Goal: Check status: Check status

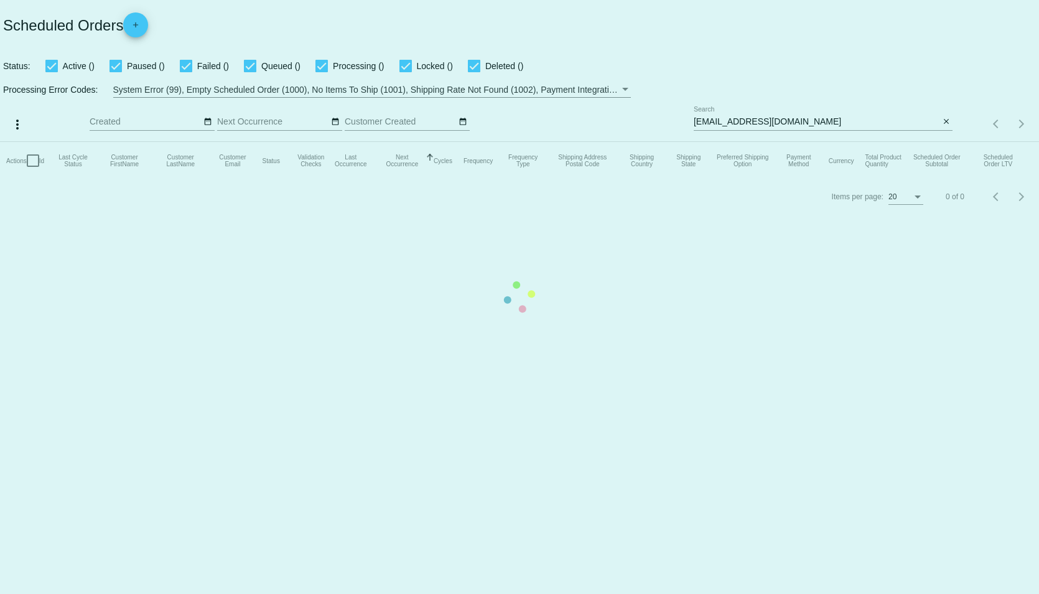
click at [838, 142] on mat-table "Actions Id Last Cycle Status Customer FirstName Customer LastName Customer Emai…" at bounding box center [519, 160] width 1039 height 37
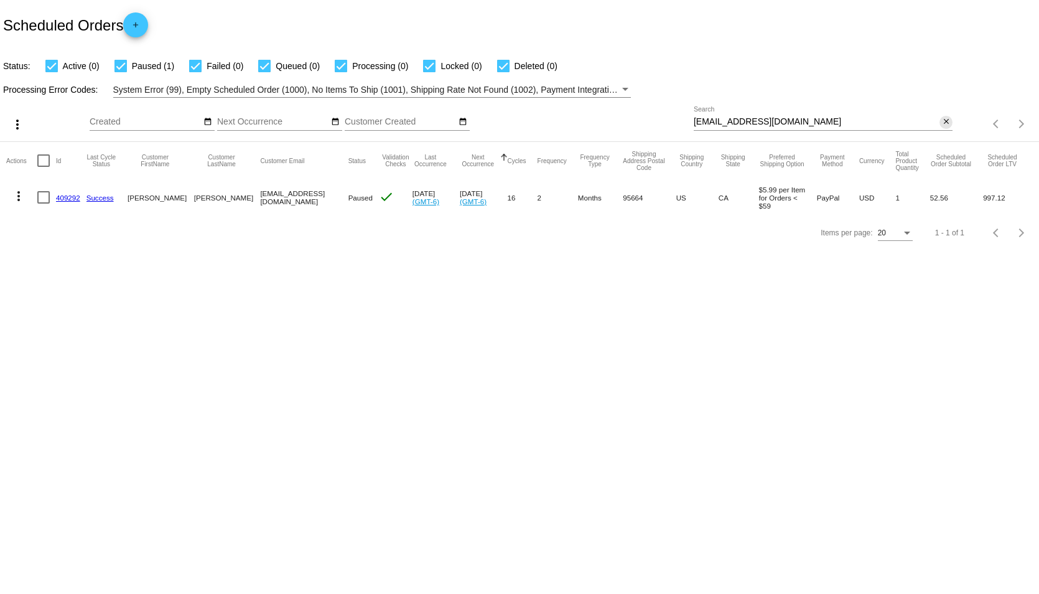
click at [945, 123] on mat-icon "close" at bounding box center [946, 122] width 9 height 10
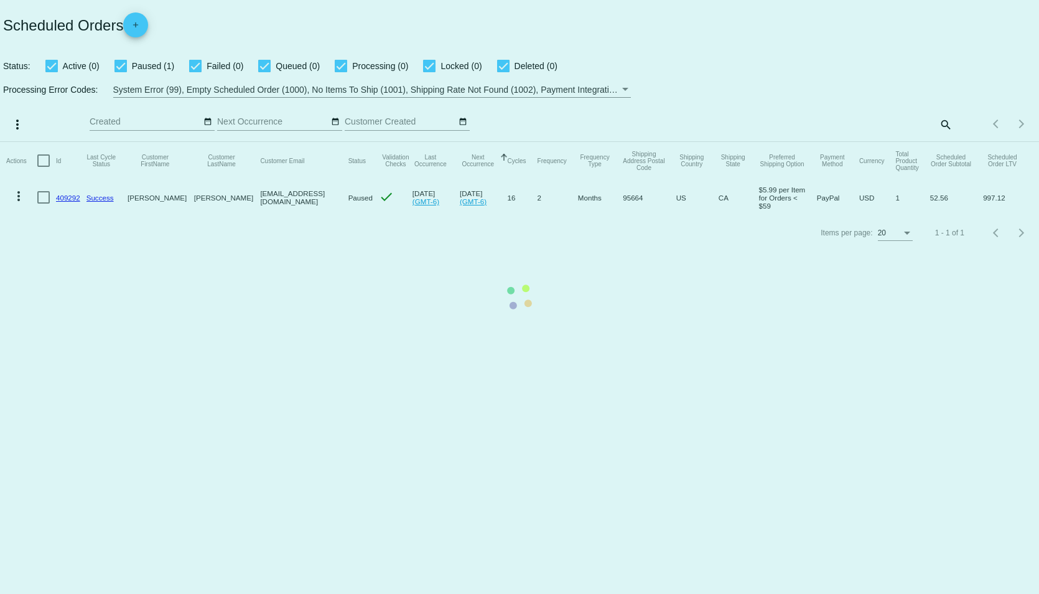
click at [936, 142] on mat-table "Actions Id Last Cycle Status Customer FirstName Customer LastName Customer Emai…" at bounding box center [519, 178] width 1039 height 73
click at [943, 142] on mat-table "Actions Id Last Cycle Status Customer FirstName Customer LastName Customer Emai…" at bounding box center [519, 178] width 1039 height 73
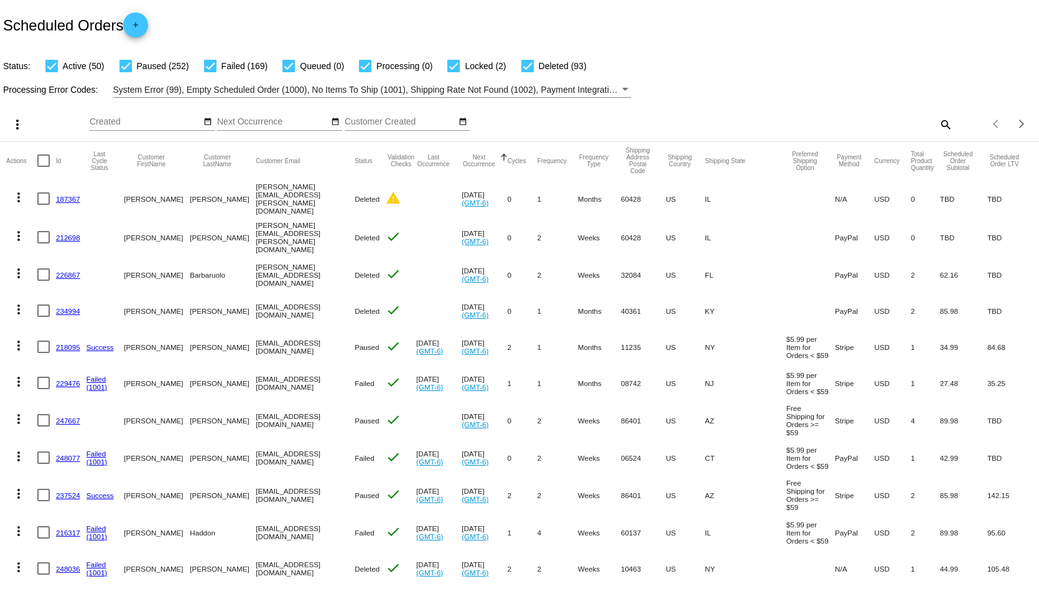
click at [938, 126] on mat-icon "search" at bounding box center [945, 123] width 15 height 19
click at [821, 119] on input "Search" at bounding box center [823, 122] width 259 height 10
paste input "[EMAIL_ADDRESS][DOMAIN_NAME]"
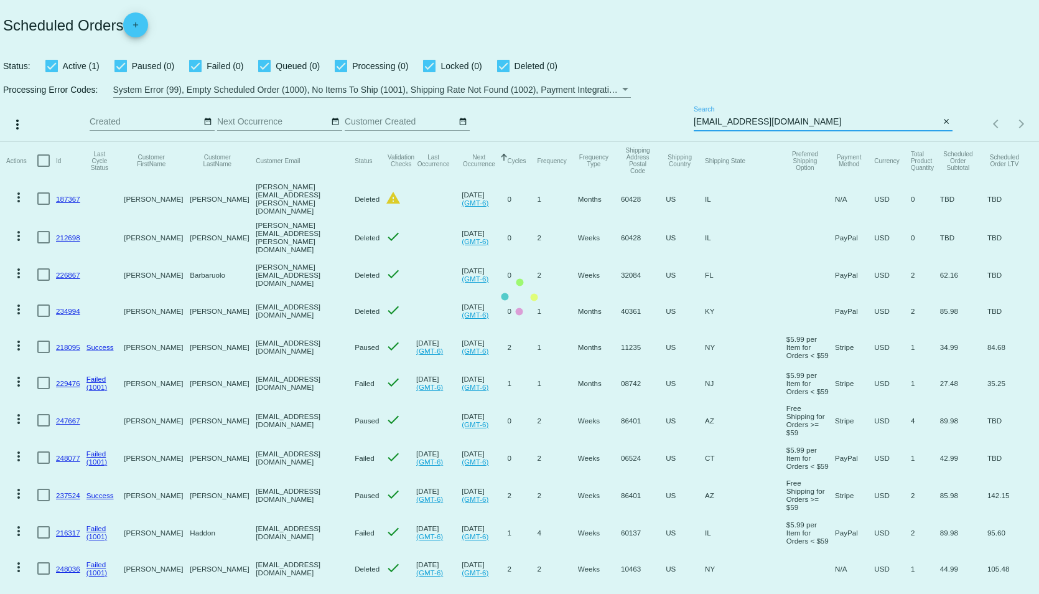
type input "[EMAIL_ADDRESS][DOMAIN_NAME]"
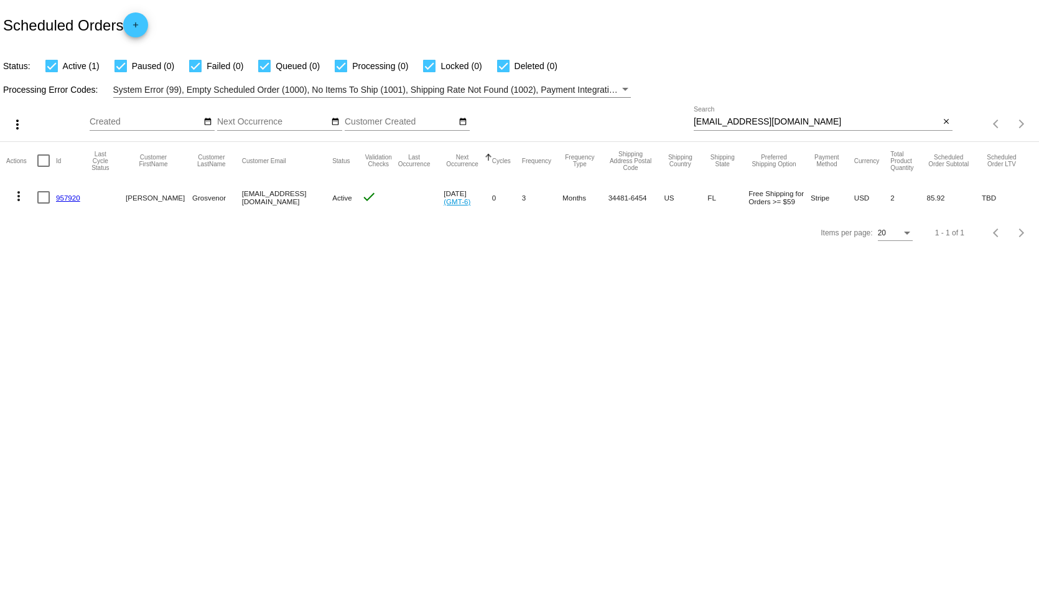
click at [70, 201] on link "957920" at bounding box center [68, 198] width 24 height 8
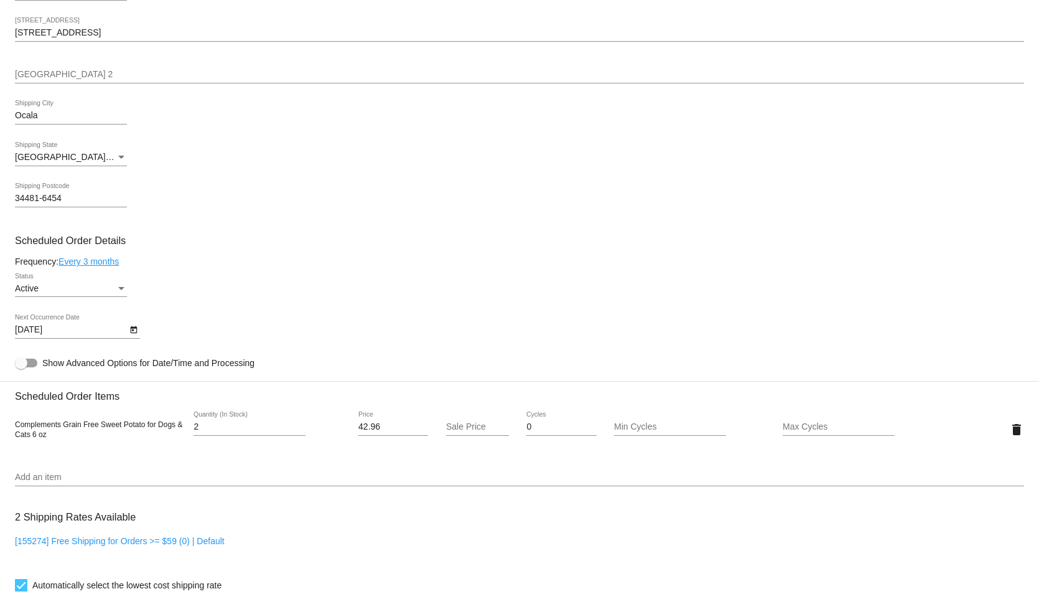
scroll to position [373, 0]
click at [116, 294] on div "Status" at bounding box center [121, 289] width 11 height 10
click at [54, 323] on span "Paused" at bounding box center [71, 320] width 112 height 26
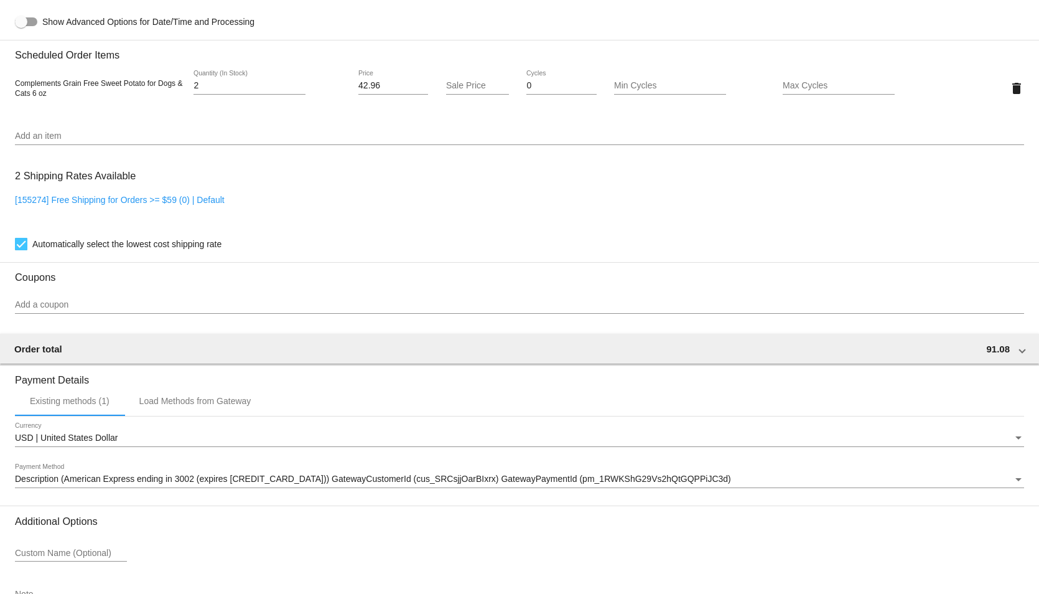
scroll to position [810, 0]
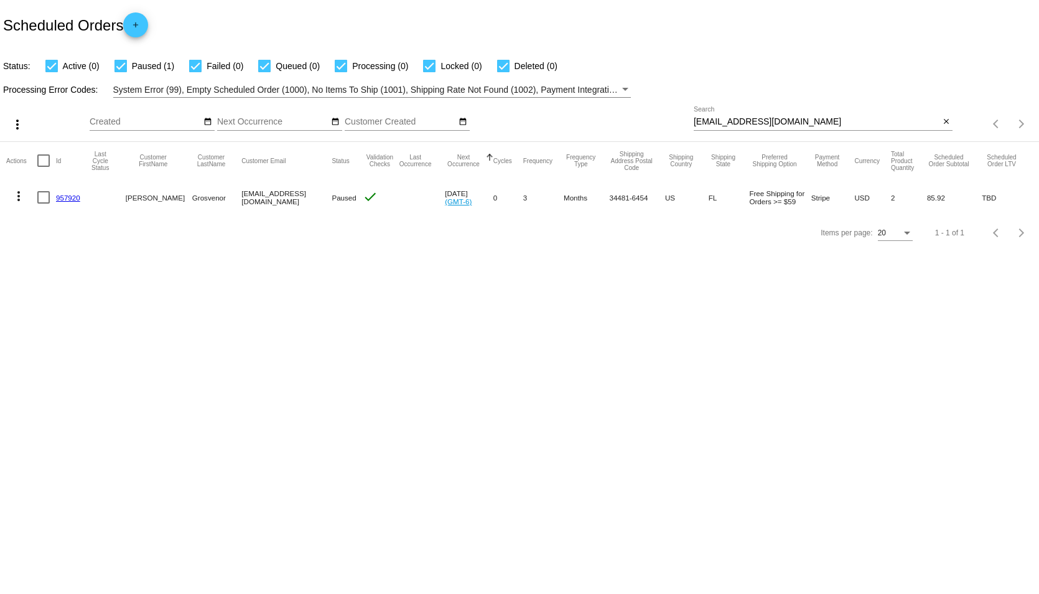
click at [70, 198] on link "957920" at bounding box center [68, 198] width 24 height 8
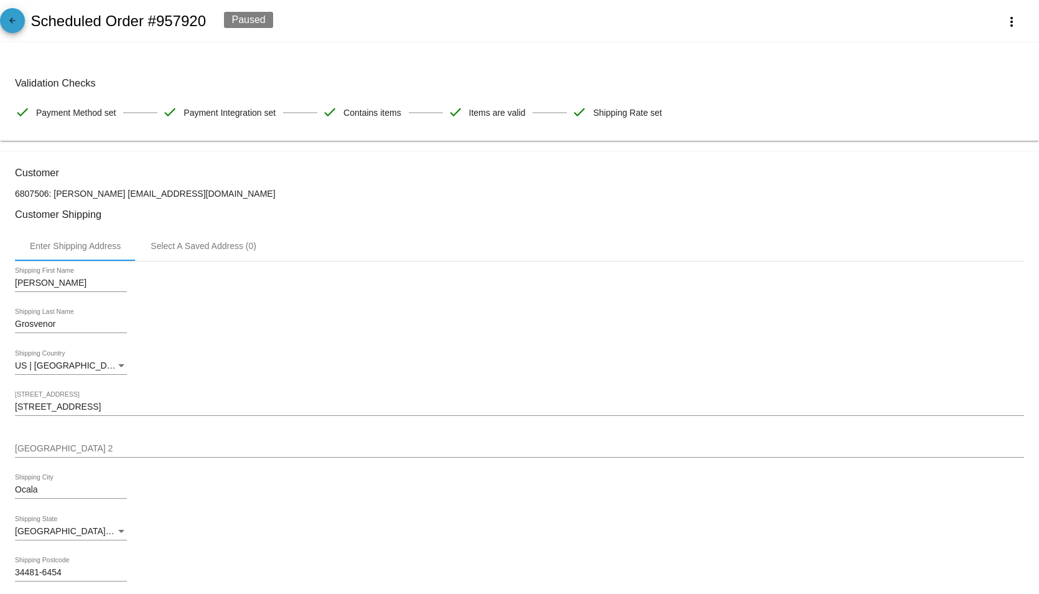
click at [9, 29] on mat-icon "arrow_back" at bounding box center [12, 23] width 15 height 15
